Goal: Complete application form

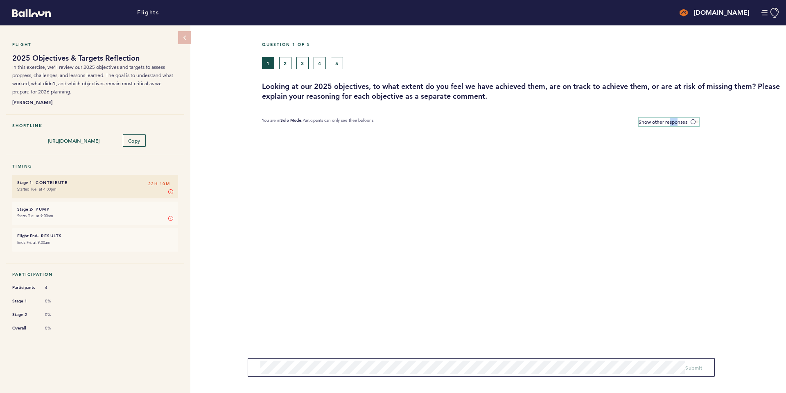
click at [666, 115] on div "Question 1 of 5 1 2 3 4 5 Looking at our 2025 objectives, to what extent do you…" at bounding box center [524, 208] width 524 height 367
click at [694, 118] on label "Show other responses" at bounding box center [669, 121] width 60 height 9
click at [0, 0] on input "Show other responses" at bounding box center [0, 0] width 0 height 0
click at [700, 120] on section "You are in Collaboration Mode. Participants can see all balloons, which remain …" at bounding box center [524, 121] width 524 height 9
click at [697, 122] on span at bounding box center [695, 121] width 8 height 2
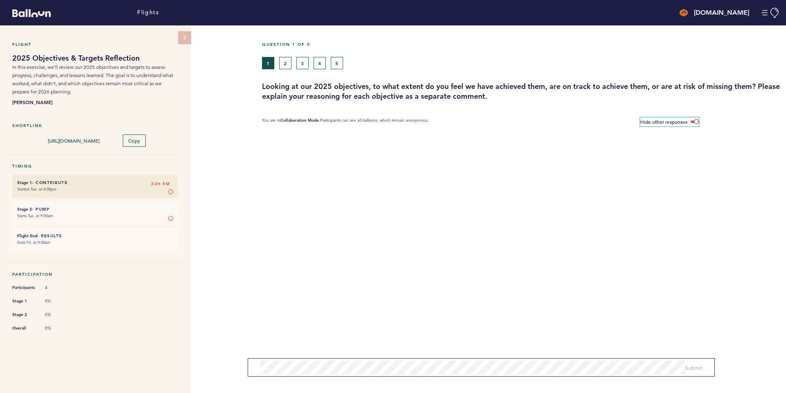
click at [0, 0] on input "Hide other responses" at bounding box center [0, 0] width 0 height 0
click at [697, 122] on span at bounding box center [695, 121] width 8 height 2
click at [0, 0] on input "Show other responses" at bounding box center [0, 0] width 0 height 0
click at [283, 64] on button "2" at bounding box center [285, 63] width 12 height 12
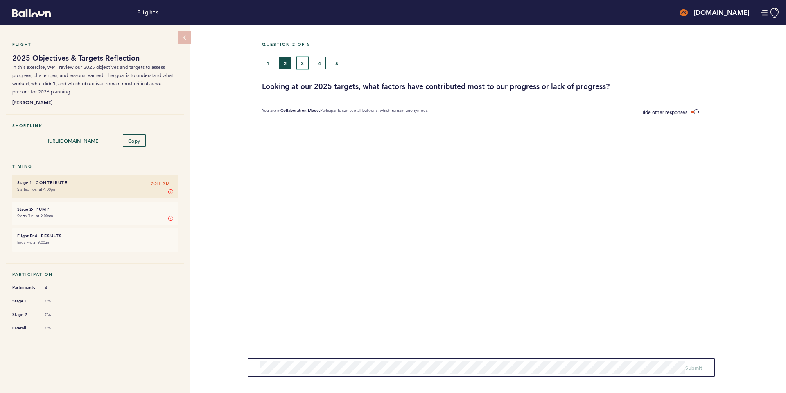
click at [298, 63] on button "3" at bounding box center [302, 63] width 12 height 12
click at [318, 68] on button "4" at bounding box center [320, 63] width 12 height 12
click at [334, 63] on button "5" at bounding box center [337, 63] width 12 height 12
click at [271, 66] on button "1" at bounding box center [268, 63] width 12 height 12
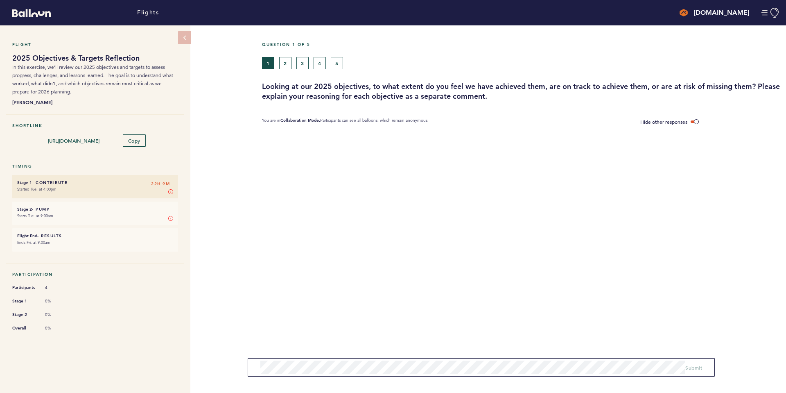
click at [256, 362] on form "Submit" at bounding box center [481, 367] width 467 height 18
click at [347, 155] on section at bounding box center [524, 150] width 524 height 41
click at [284, 67] on button "2" at bounding box center [285, 63] width 12 height 12
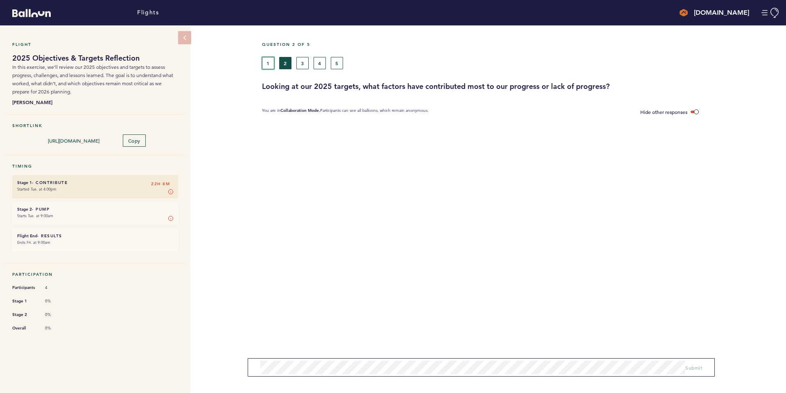
click at [269, 63] on button "1" at bounding box center [268, 63] width 12 height 12
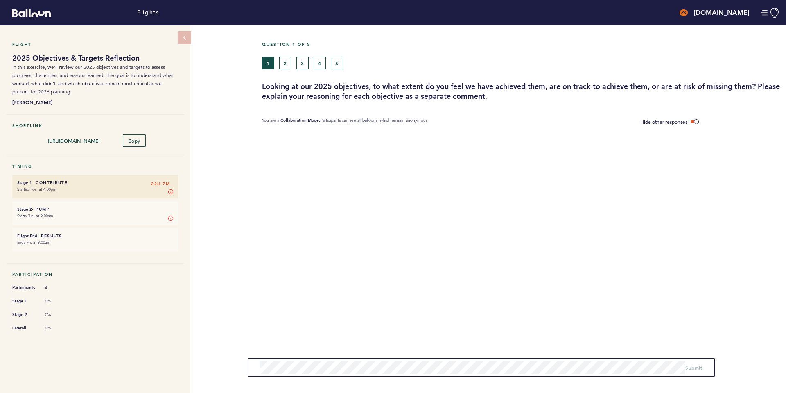
click at [260, 219] on div "Flight 2025 Objectives & Targets Reflection In this exercise, we’ll review our …" at bounding box center [393, 208] width 786 height 367
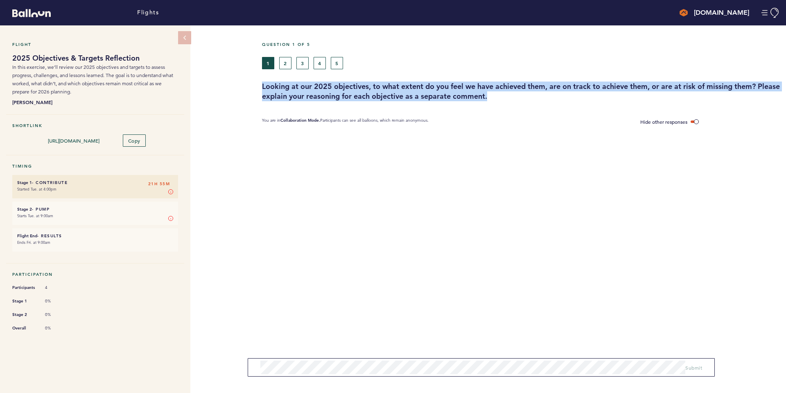
drag, startPoint x: 524, startPoint y: 97, endPoint x: 254, endPoint y: 83, distance: 270.1
click at [254, 83] on div "Flight 2025 Objectives & Targets Reflection In this exercise, we’ll review our …" at bounding box center [393, 208] width 786 height 367
copy h3 "Looking at our 2025 objectives, to what extent do you feel we have achieved the…"
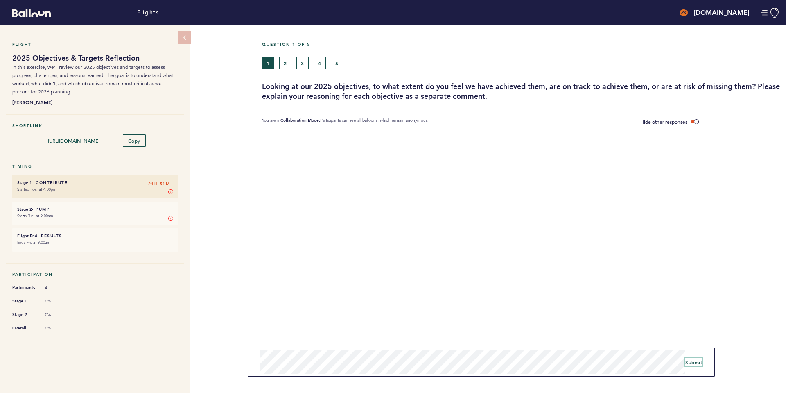
click at [697, 363] on span "Submit" at bounding box center [693, 362] width 17 height 7
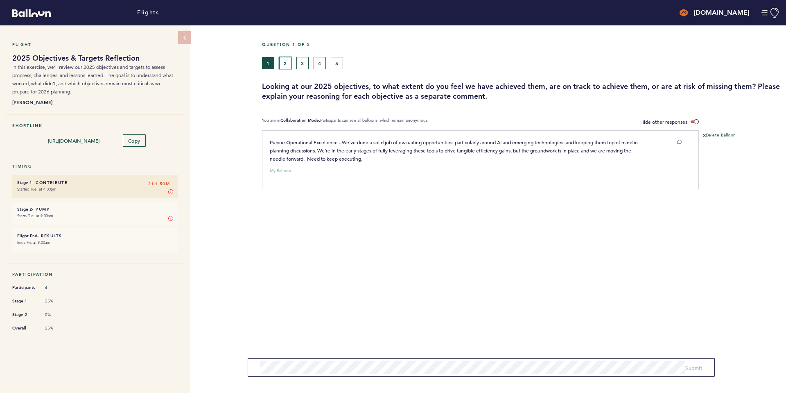
click at [288, 67] on button "2" at bounding box center [285, 63] width 12 height 12
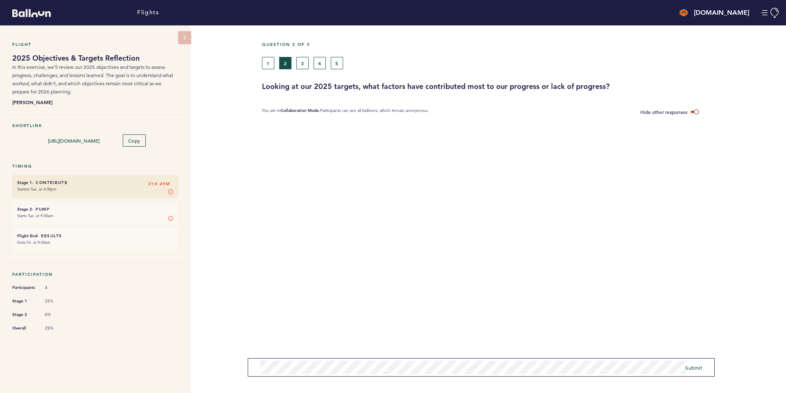
click at [248, 371] on form "Submit" at bounding box center [481, 367] width 467 height 18
click at [446, 356] on div "Question 2 of 5 1 2 3 4 5 Looking at our 2025 targets, what factors have contri…" at bounding box center [524, 208] width 524 height 367
click at [701, 366] on span "Submit" at bounding box center [693, 364] width 17 height 7
click at [301, 63] on button "3" at bounding box center [302, 63] width 12 height 12
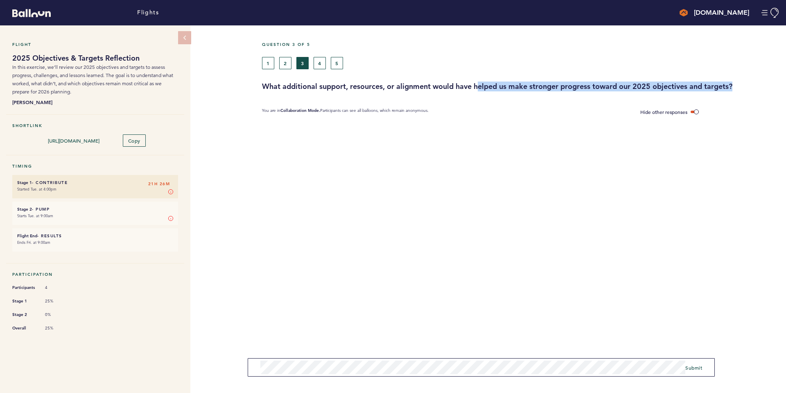
drag, startPoint x: 479, startPoint y: 86, endPoint x: 739, endPoint y: 85, distance: 259.9
click at [742, 83] on h3 "What additional support, resources, or alignment would have helped us make stro…" at bounding box center [521, 86] width 518 height 10
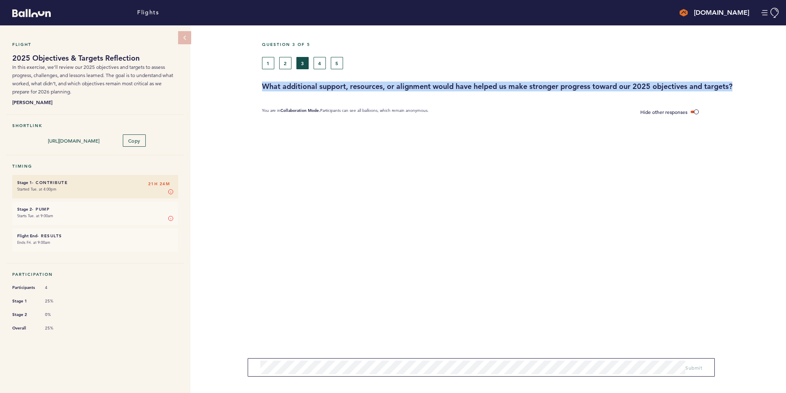
drag, startPoint x: 738, startPoint y: 82, endPoint x: 262, endPoint y: 82, distance: 476.0
click at [262, 82] on h3 "What additional support, resources, or alignment would have helped us make stro…" at bounding box center [521, 86] width 518 height 10
copy h3 "What additional support, resources, or alignment would have helped us make stro…"
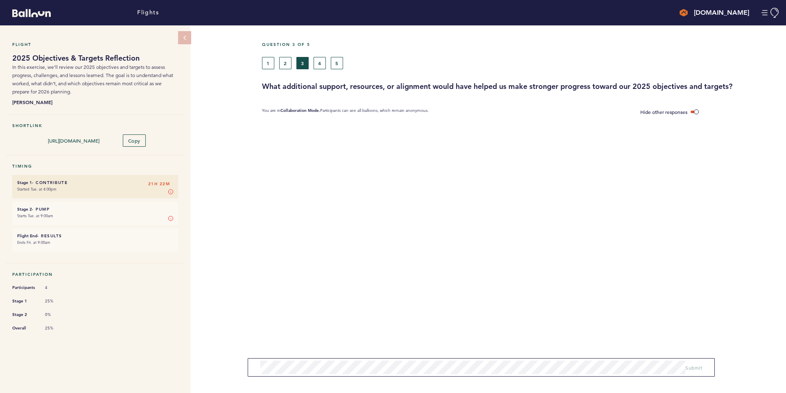
click at [341, 358] on form "Submit" at bounding box center [481, 367] width 467 height 18
click at [323, 67] on button "4" at bounding box center [320, 63] width 12 height 12
click at [412, 359] on form "Submit" at bounding box center [481, 367] width 467 height 18
click at [698, 366] on span "Submit" at bounding box center [693, 364] width 17 height 7
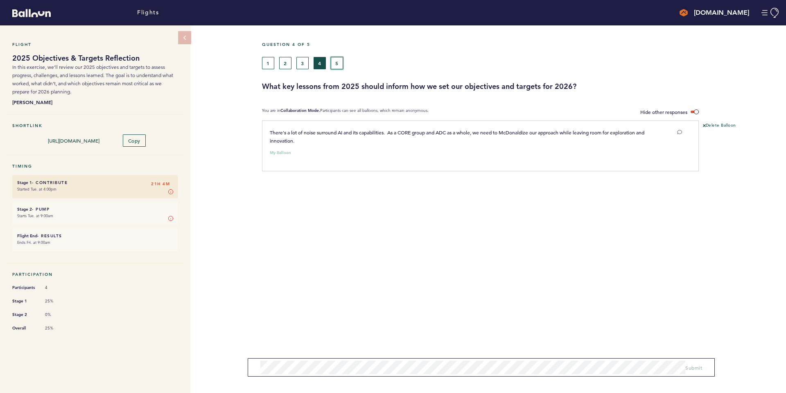
click at [335, 61] on button "5" at bounding box center [337, 63] width 12 height 12
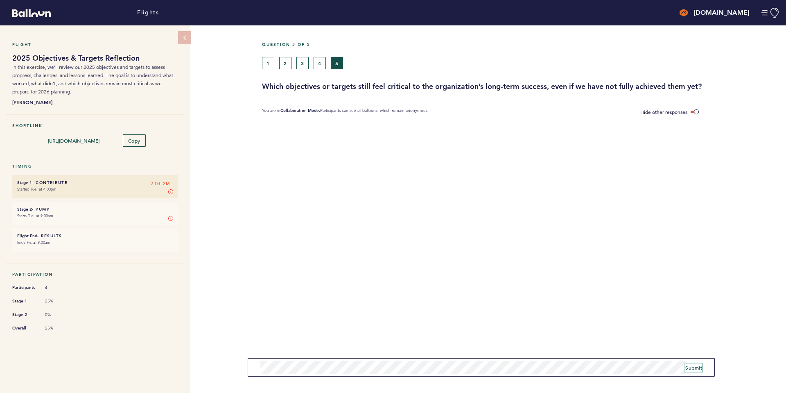
click at [697, 366] on span "Submit" at bounding box center [693, 367] width 17 height 7
click at [481, 360] on form "Submit" at bounding box center [481, 367] width 467 height 18
click at [694, 363] on span "Submit" at bounding box center [693, 364] width 17 height 7
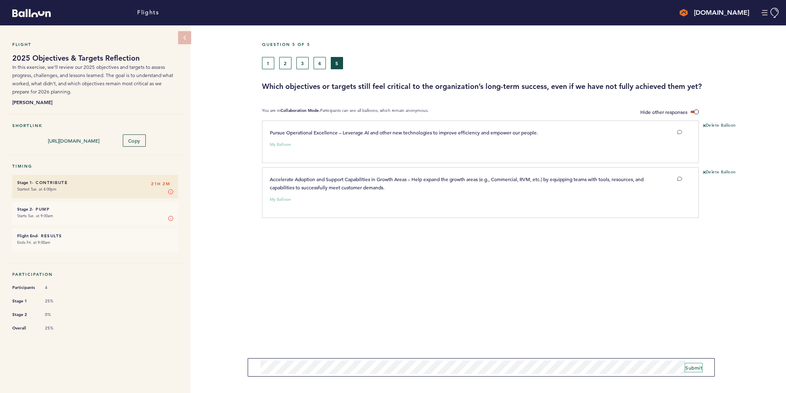
click at [693, 366] on span "Submit" at bounding box center [693, 367] width 17 height 7
click at [365, 294] on section "Pursue Operational Excellence – Leverage AI and other new technologies to impro…" at bounding box center [524, 214] width 524 height 189
click at [86, 203] on li "Stage 2 - Pump 21H 2M Starts Tue. at 9:00am Stage 2 In Stage 2, you vote on the…" at bounding box center [95, 212] width 166 height 23
click at [69, 240] on small "Ends Fri. at 9:00am" at bounding box center [95, 242] width 156 height 8
click at [81, 214] on small "Starts Tue. at 9:00am" at bounding box center [95, 216] width 156 height 8
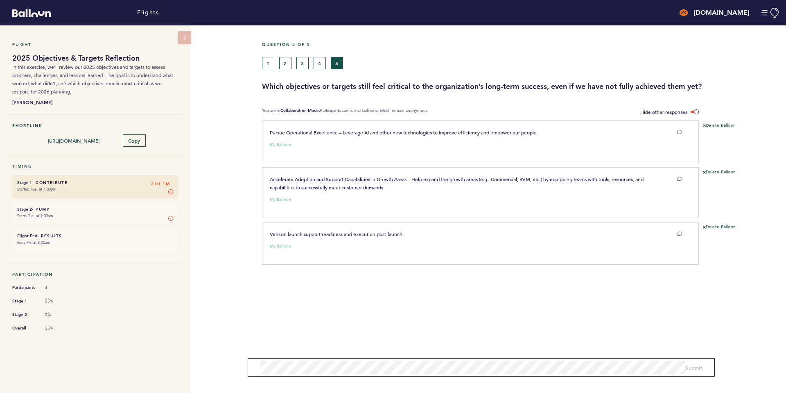
click at [539, 71] on div "Question 5 of 5 1 2 3 4 5 Which objectives or targets still feel critical to th…" at bounding box center [524, 67] width 524 height 50
